Goal: Register for event/course

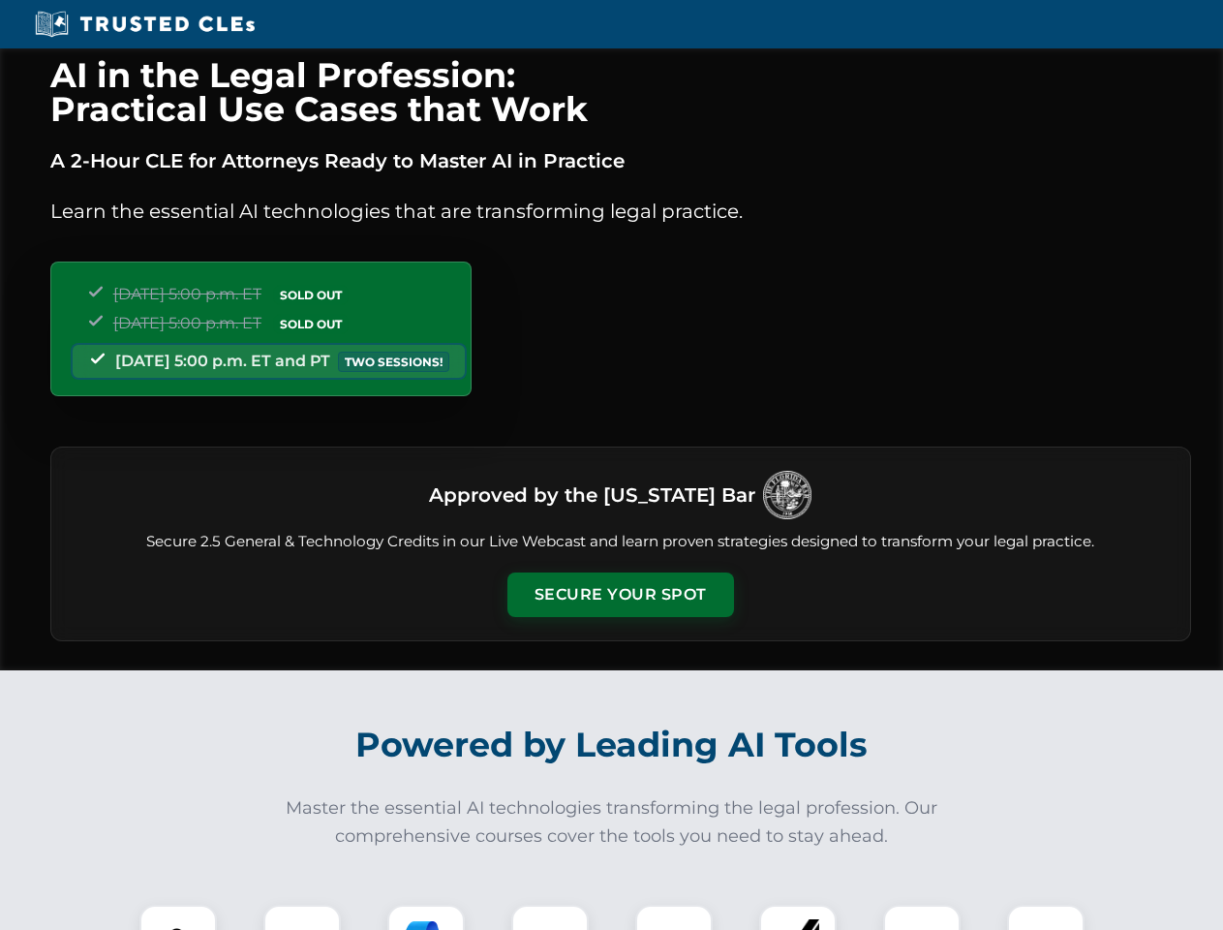
click at [620, 594] on button "Secure Your Spot" at bounding box center [620, 594] width 227 height 45
click at [178, 917] on img at bounding box center [178, 943] width 56 height 56
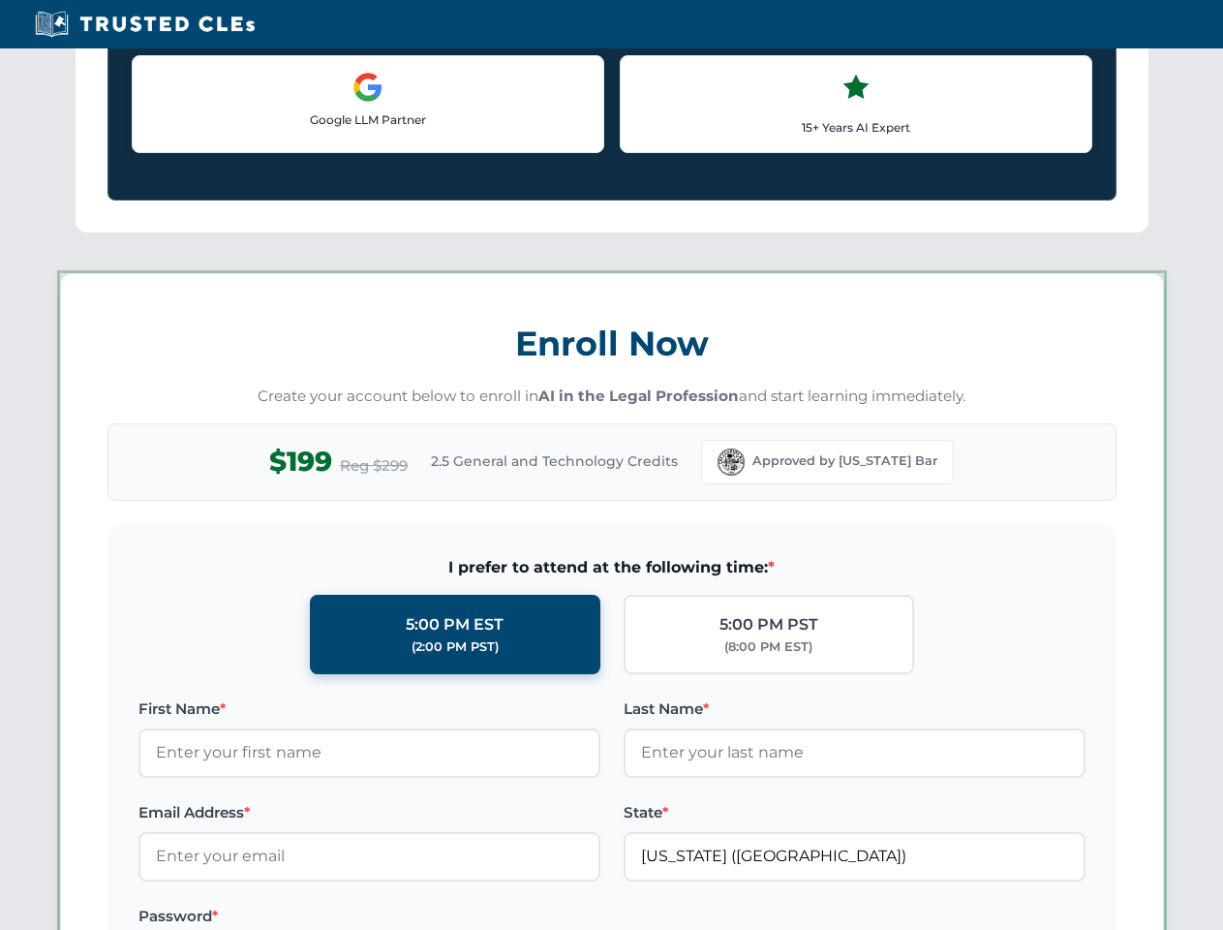
click at [426, 917] on label "Password *" at bounding box center [369, 915] width 462 height 23
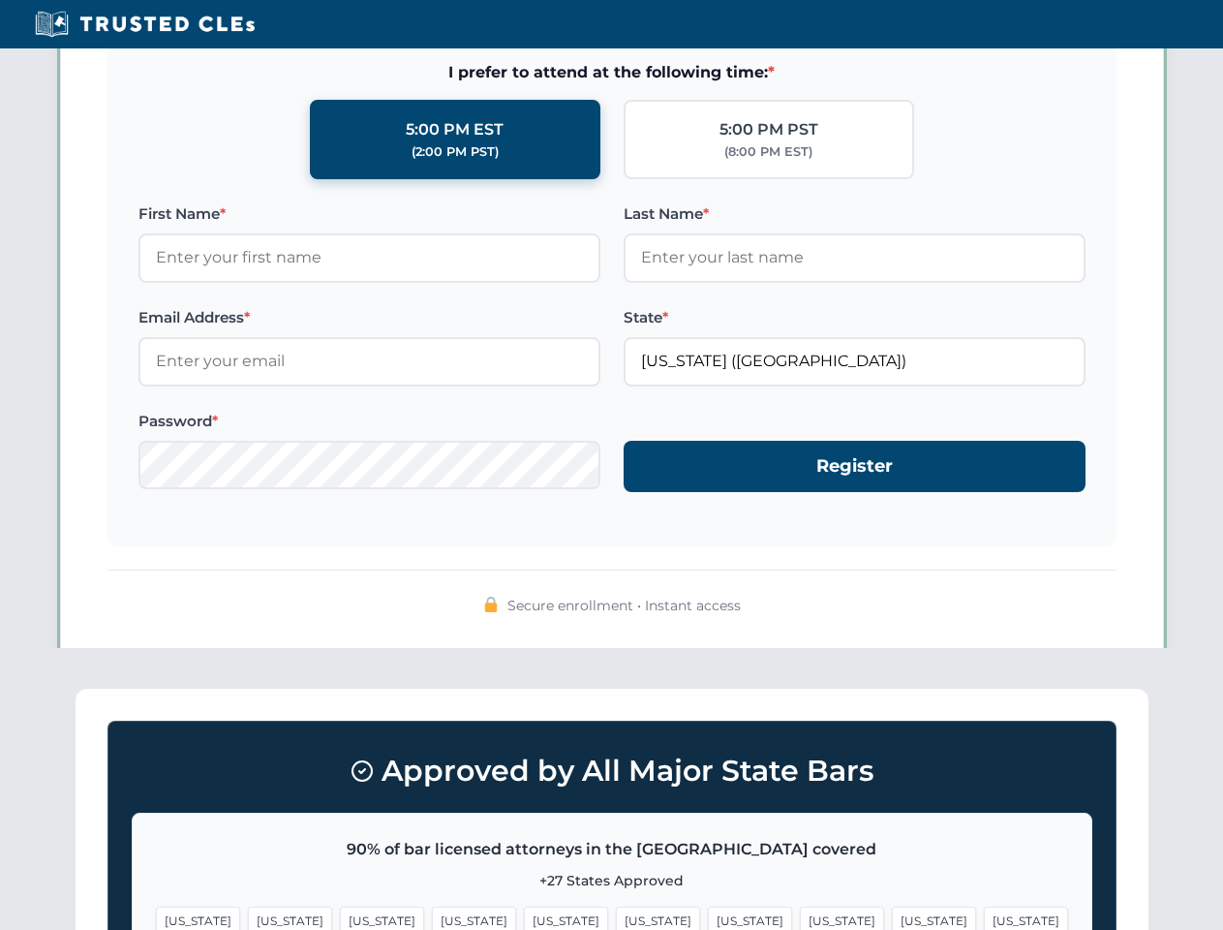
click at [892, 917] on span "[US_STATE]" at bounding box center [934, 920] width 84 height 28
